Goal: Obtain resource: Download file/media

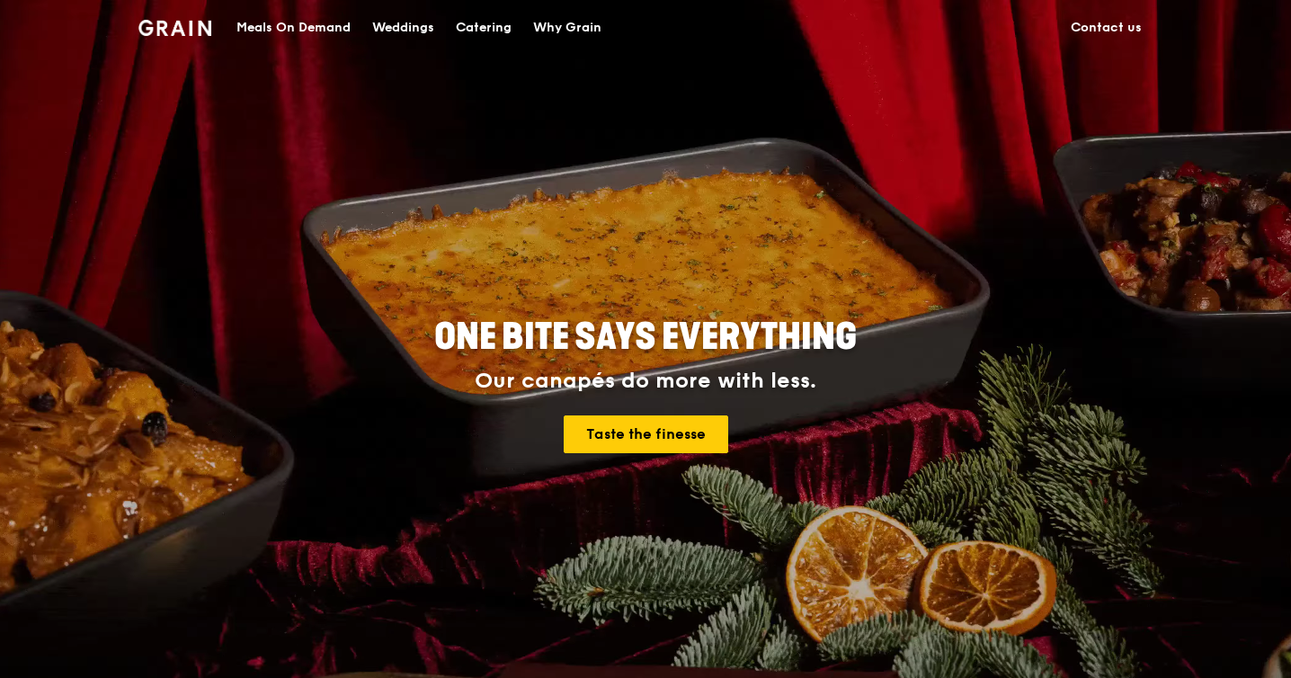
click at [690, 413] on h4 "Our canapés do more with less. Taste the finesse" at bounding box center [645, 411] width 809 height 85
click at [667, 429] on link "Taste the finesse" at bounding box center [646, 434] width 165 height 38
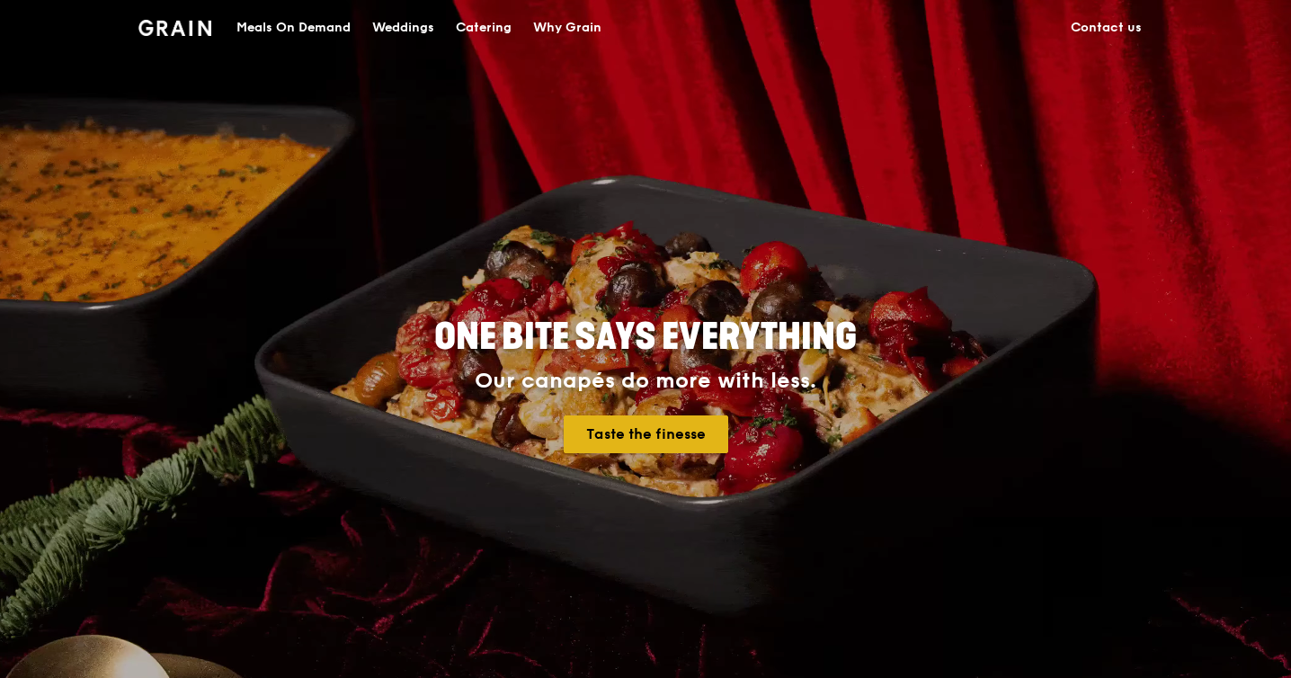
click at [664, 430] on link "Taste the finesse" at bounding box center [646, 434] width 165 height 38
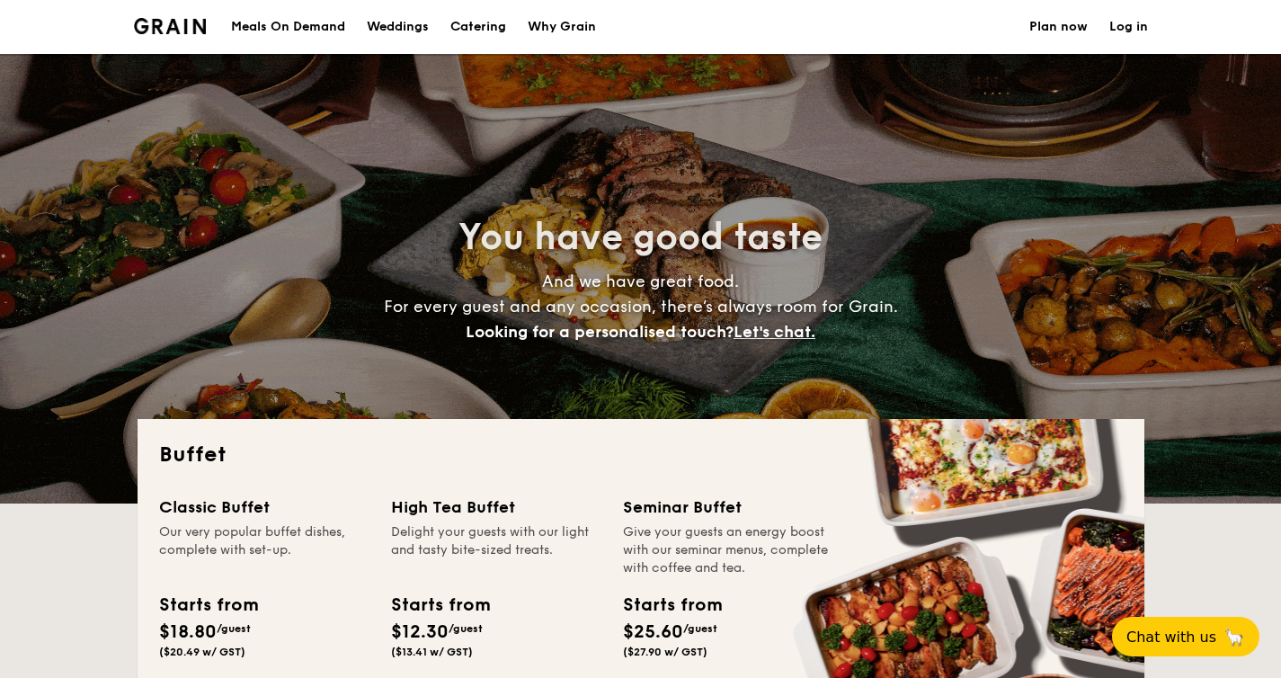
select select
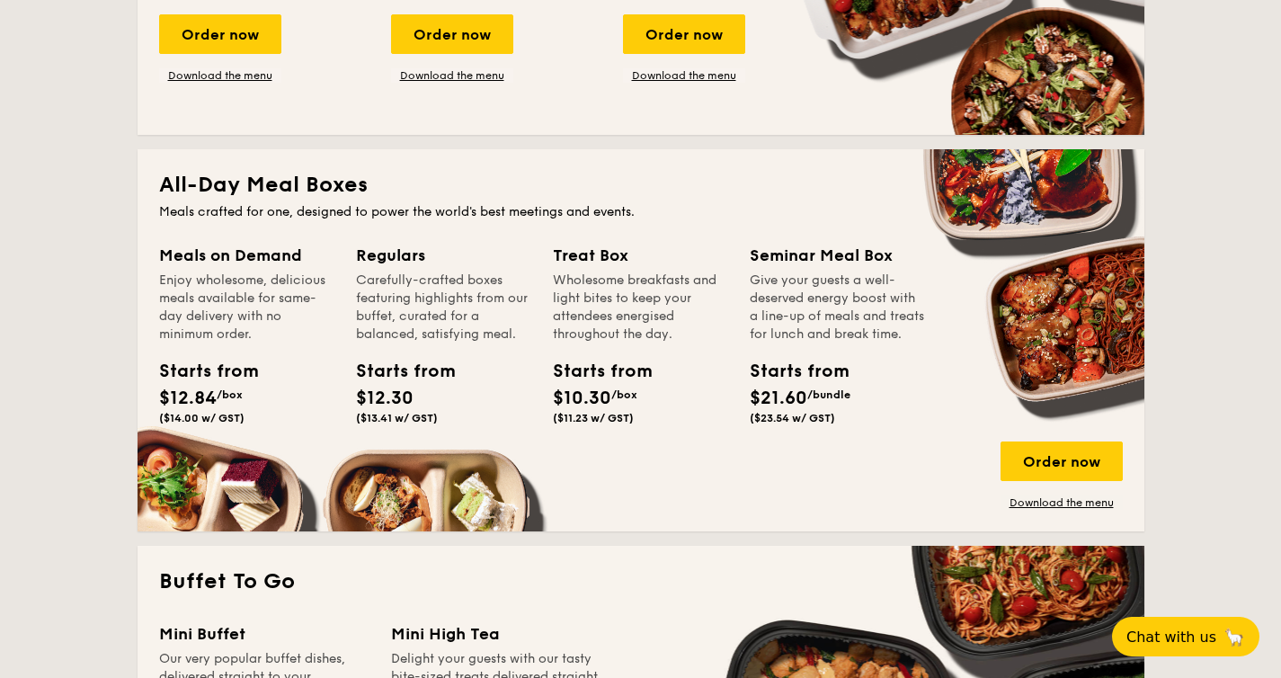
scroll to position [263, 0]
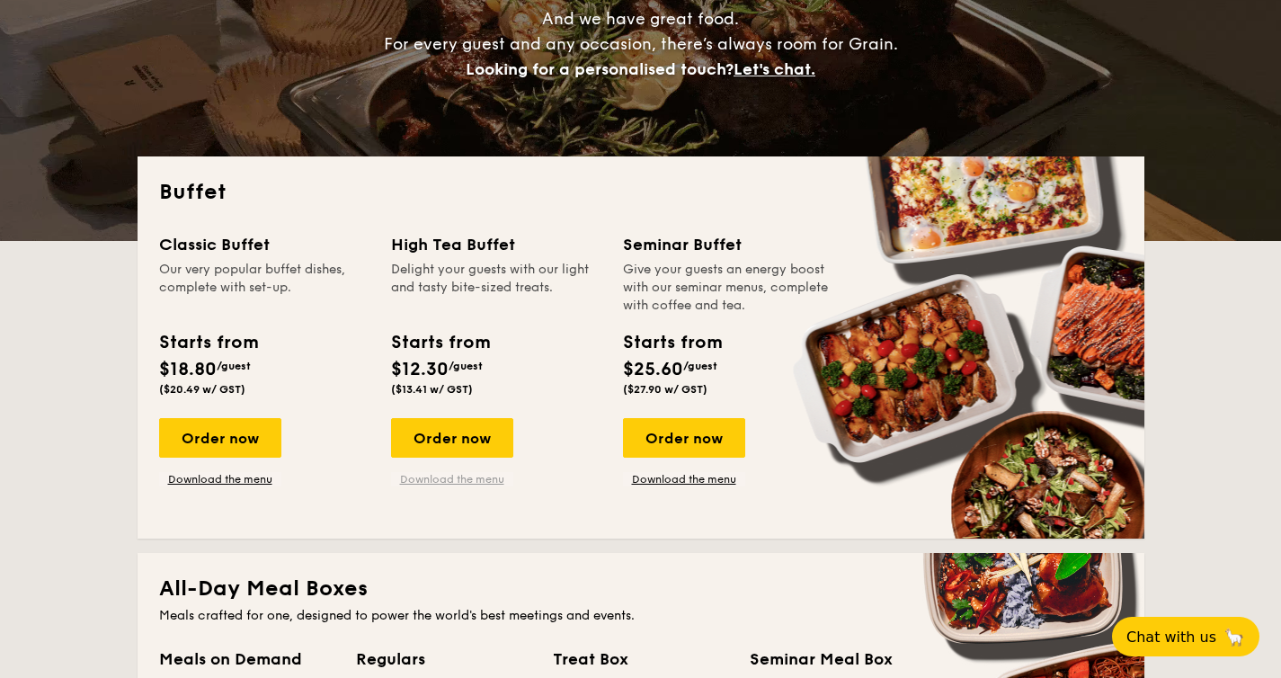
click at [414, 479] on link "Download the menu" at bounding box center [452, 479] width 122 height 14
